Goal: Ask a question

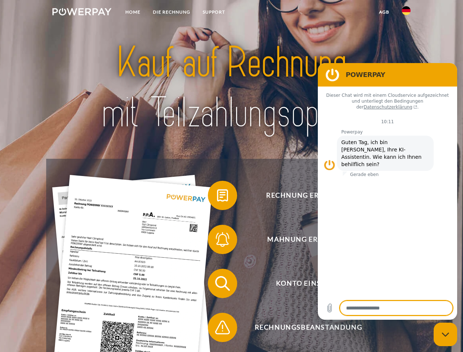
click at [82, 13] on img at bounding box center [81, 11] width 59 height 7
click at [406, 13] on img at bounding box center [405, 10] width 9 height 9
click at [383, 12] on link "agb" at bounding box center [384, 11] width 23 height 13
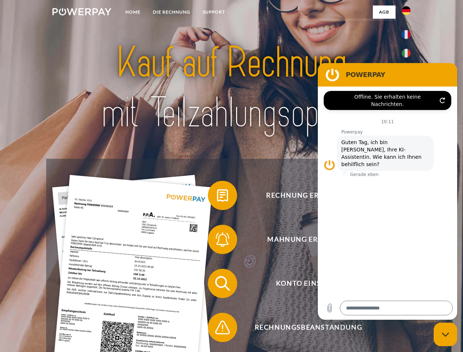
click at [217, 197] on span at bounding box center [211, 195] width 37 height 37
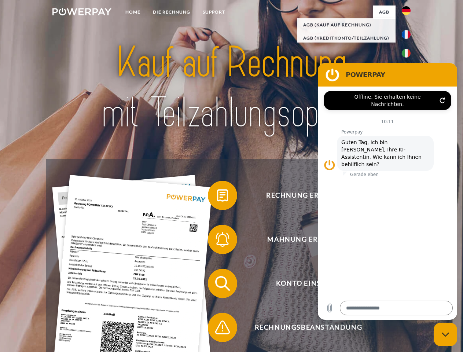
click at [217, 241] on span at bounding box center [211, 239] width 37 height 37
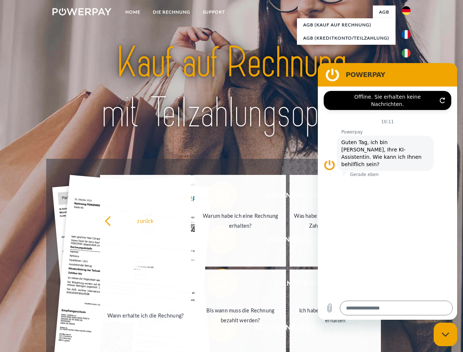
click at [217, 285] on link "Bis wann muss die Rechnung bezahlt werden?" at bounding box center [239, 315] width 91 height 92
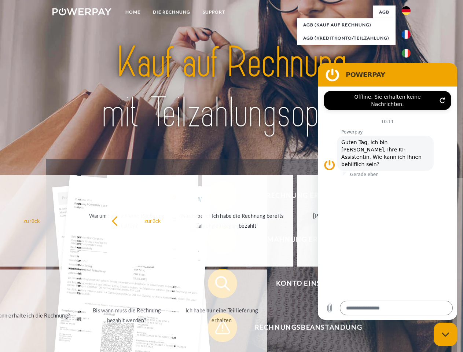
click at [217, 329] on span at bounding box center [211, 327] width 37 height 37
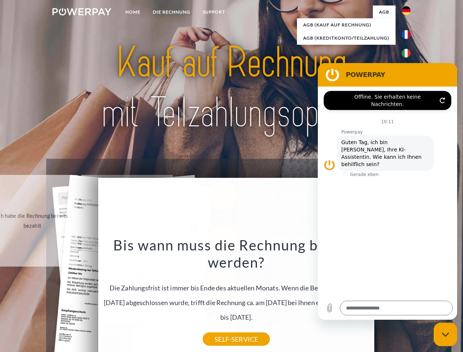
click at [445, 334] on icon "Messaging-Fenster schließen" at bounding box center [445, 334] width 8 height 5
type textarea "*"
